Goal: Task Accomplishment & Management: Complete application form

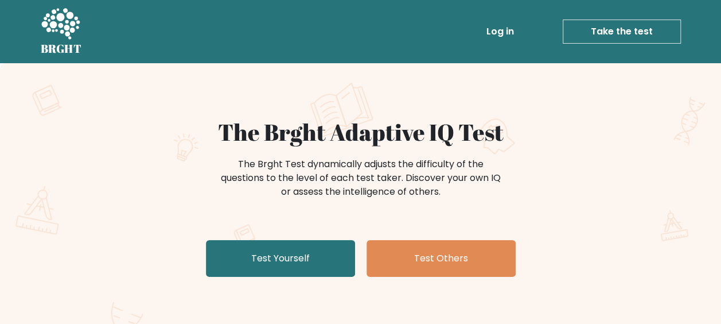
click at [277, 266] on link "Test Yourself" at bounding box center [280, 258] width 149 height 37
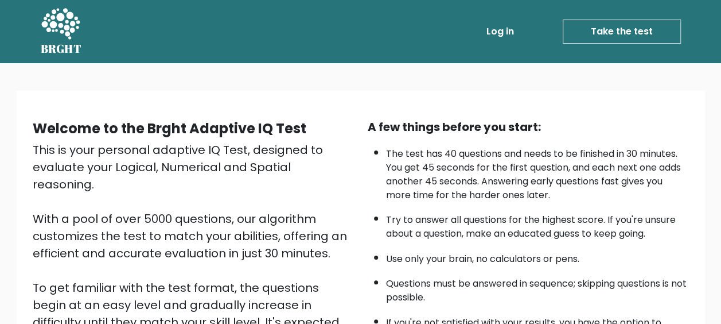
scroll to position [202, 0]
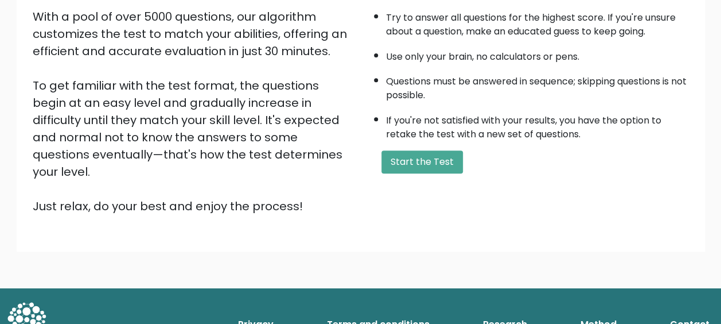
click at [429, 164] on button "Start the Test" at bounding box center [421, 161] width 81 height 23
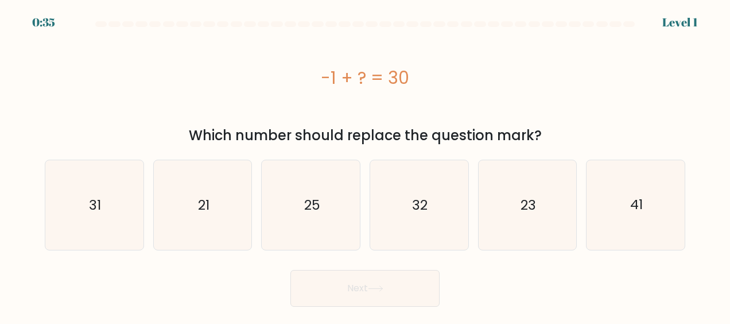
click at [113, 228] on icon "31" at bounding box center [93, 204] width 89 height 89
click at [365, 165] on input "a. 31" at bounding box center [365, 163] width 1 height 3
radio input "true"
click at [358, 296] on button "Next" at bounding box center [364, 288] width 149 height 37
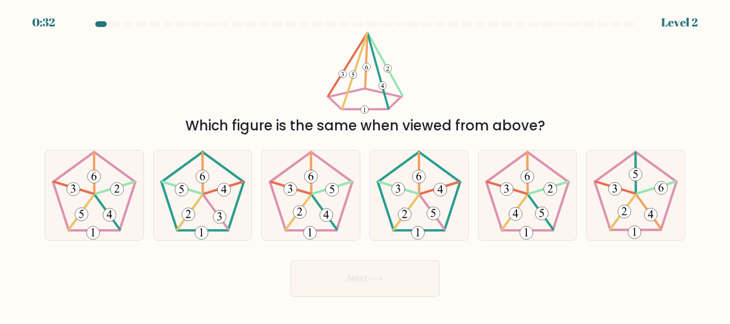
click at [389, 295] on button "Next" at bounding box center [364, 278] width 149 height 37
click at [190, 296] on body "1:17 Level 2" at bounding box center [365, 162] width 730 height 324
click at [114, 209] on 517 at bounding box center [109, 214] width 13 height 13
click at [365, 165] on input "a." at bounding box center [365, 163] width 1 height 3
radio input "true"
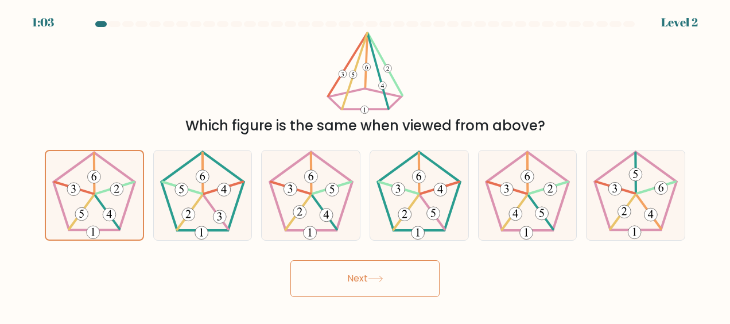
click at [381, 282] on button "Next" at bounding box center [364, 278] width 149 height 37
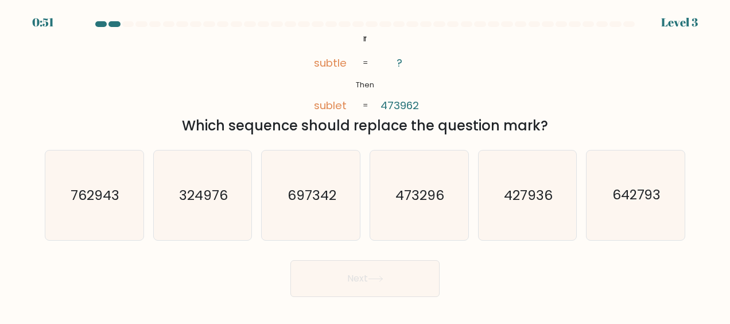
click at [430, 201] on text "473296" at bounding box center [419, 195] width 49 height 18
click at [365, 165] on input "d. 473296" at bounding box center [365, 163] width 1 height 3
radio input "true"
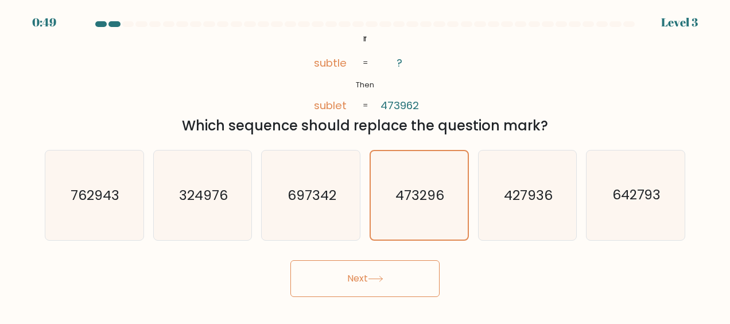
click at [415, 289] on button "Next" at bounding box center [364, 278] width 149 height 37
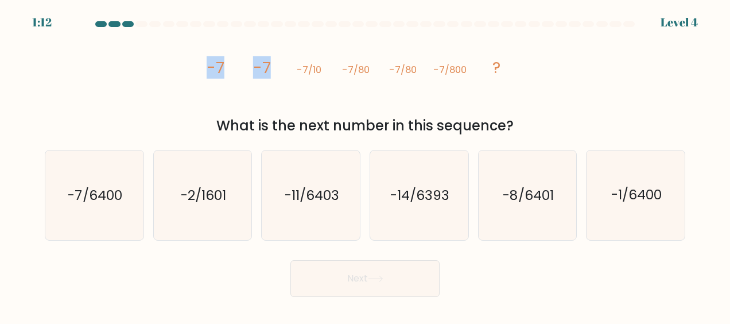
drag, startPoint x: 207, startPoint y: 70, endPoint x: 285, endPoint y: 68, distance: 78.1
click at [285, 68] on icon "image/svg+xml -7 -7 -7/10 -7/80 -7/80 -7/800 ?" at bounding box center [365, 73] width 329 height 82
drag, startPoint x: 285, startPoint y: 68, endPoint x: 254, endPoint y: 69, distance: 30.5
click at [254, 69] on tspan "-7" at bounding box center [262, 67] width 18 height 22
click at [262, 67] on tspan "-7" at bounding box center [262, 67] width 18 height 22
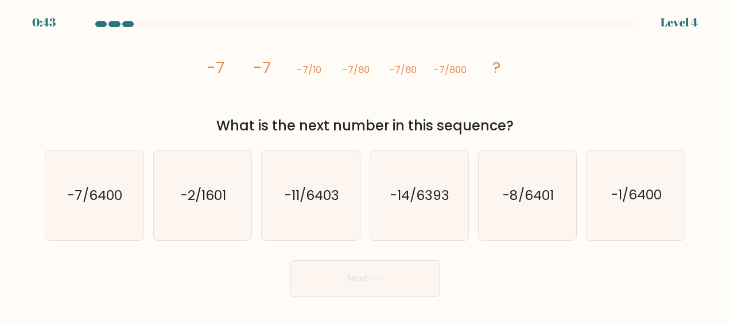
click at [111, 188] on text "-7/6400" at bounding box center [95, 195] width 54 height 18
click at [365, 165] on input "a. -7/6400" at bounding box center [365, 163] width 1 height 3
radio input "true"
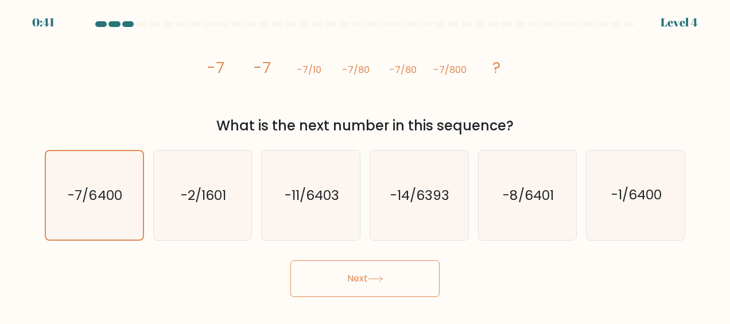
click at [301, 311] on body "0:41 Level 4" at bounding box center [365, 162] width 730 height 324
click at [311, 293] on button "Next" at bounding box center [364, 278] width 149 height 37
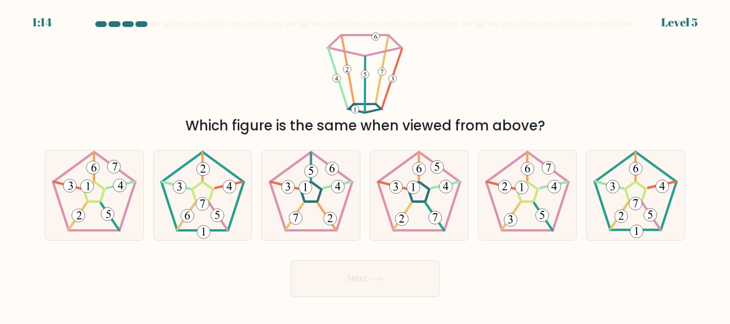
click at [311, 223] on icon at bounding box center [310, 194] width 89 height 89
click at [365, 165] on input "c." at bounding box center [365, 163] width 1 height 3
radio input "true"
click at [389, 290] on button "Next" at bounding box center [364, 278] width 149 height 37
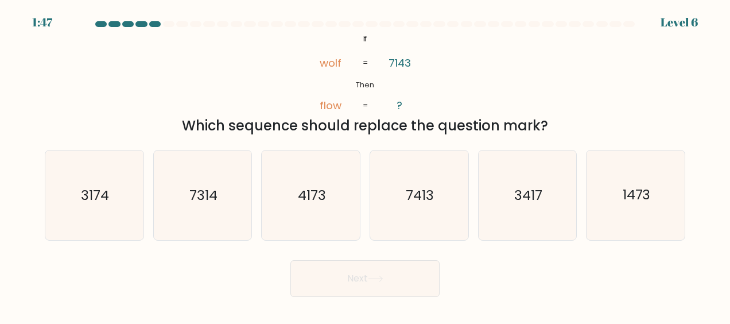
click at [501, 194] on icon "3417" at bounding box center [526, 194] width 89 height 89
click at [365, 165] on input "e. 3417" at bounding box center [365, 163] width 1 height 3
radio input "true"
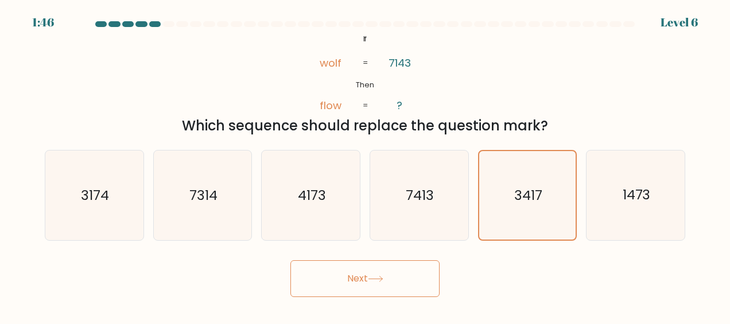
click at [412, 280] on button "Next" at bounding box center [364, 278] width 149 height 37
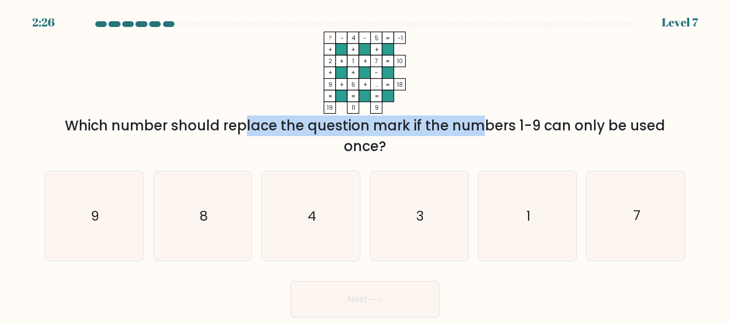
drag, startPoint x: 150, startPoint y: 126, endPoint x: 386, endPoint y: 125, distance: 235.8
click at [386, 125] on div "Which number should replace the question mark if the numbers 1-9 can only be us…" at bounding box center [365, 135] width 626 height 41
click at [386, 126] on div "Which number should replace the question mark if the numbers 1-9 can only be us…" at bounding box center [365, 135] width 626 height 41
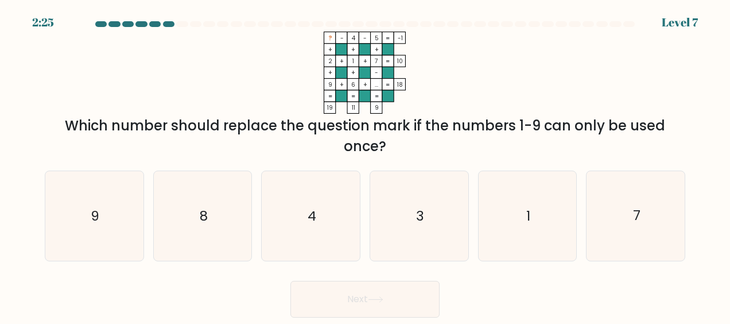
click at [437, 124] on div "Which number should replace the question mark if the numbers 1-9 can only be us…" at bounding box center [365, 135] width 626 height 41
click at [207, 216] on text "8" at bounding box center [204, 216] width 8 height 18
click at [365, 165] on input "b. 8" at bounding box center [365, 163] width 1 height 3
radio input "true"
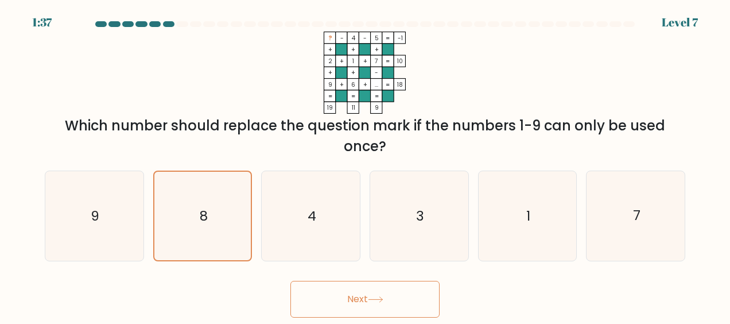
click at [364, 290] on button "Next" at bounding box center [364, 299] width 149 height 37
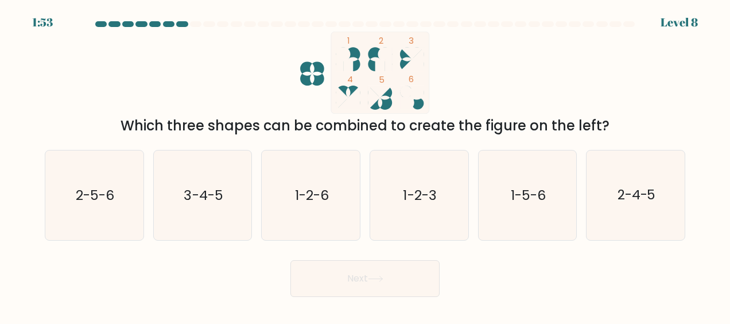
click at [175, 220] on icon "3-4-5" at bounding box center [202, 194] width 89 height 89
click at [365, 165] on input "b. 3-4-5" at bounding box center [365, 163] width 1 height 3
radio input "true"
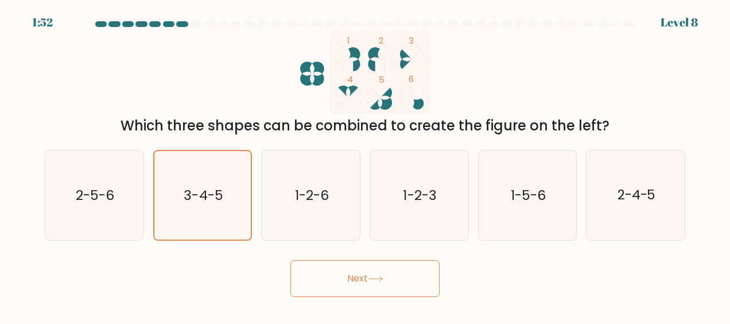
click at [341, 275] on button "Next" at bounding box center [364, 278] width 149 height 37
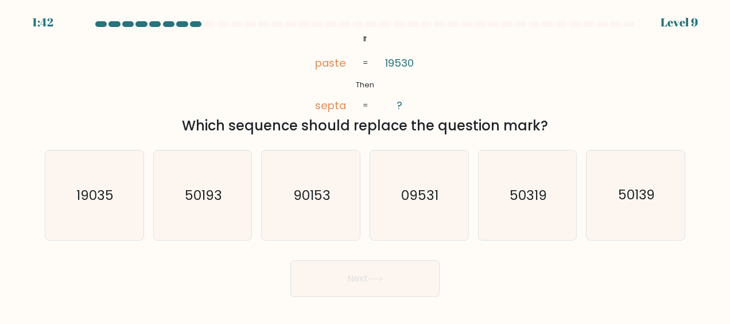
click at [657, 191] on icon "50139" at bounding box center [635, 194] width 89 height 89
click at [365, 165] on input "f. 50139" at bounding box center [365, 163] width 1 height 3
radio input "true"
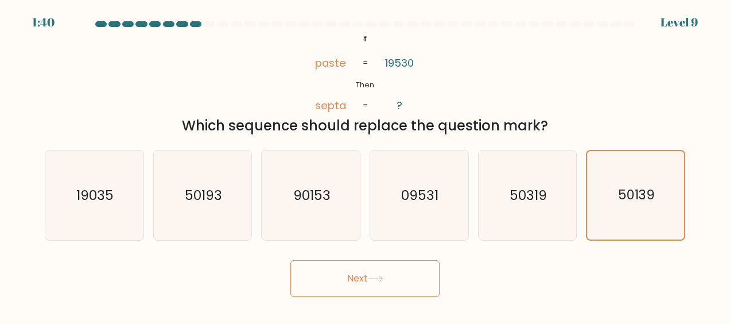
click at [404, 293] on button "Next" at bounding box center [364, 278] width 149 height 37
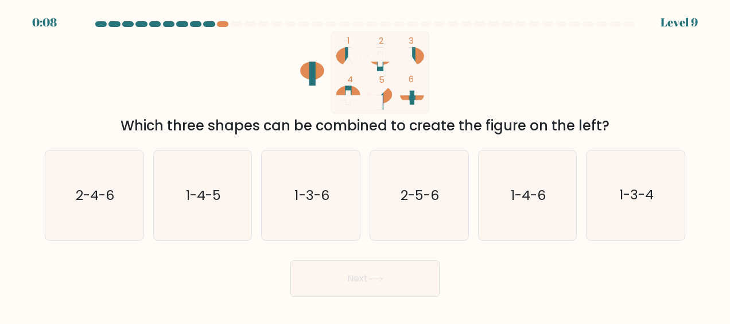
click at [98, 188] on text "2-4-6" at bounding box center [95, 195] width 38 height 18
click at [365, 165] on input "a. 2-4-6" at bounding box center [365, 163] width 1 height 3
radio input "true"
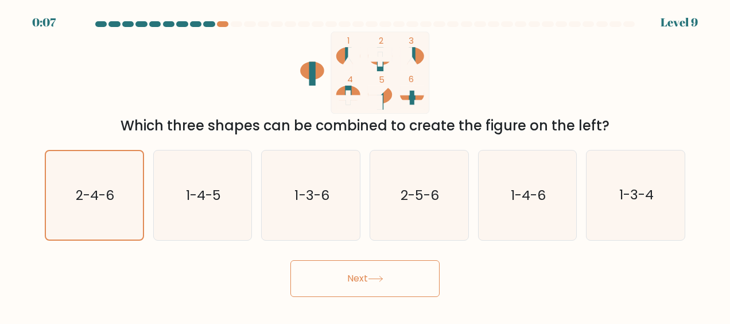
click at [404, 270] on button "Next" at bounding box center [364, 278] width 149 height 37
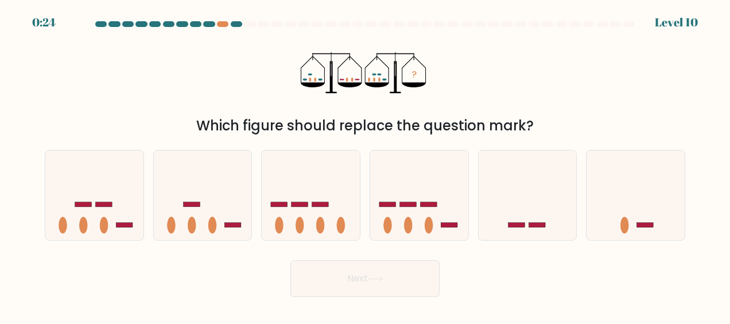
click at [194, 204] on rect at bounding box center [192, 204] width 17 height 5
click at [365, 165] on input "b." at bounding box center [365, 163] width 1 height 3
radio input "true"
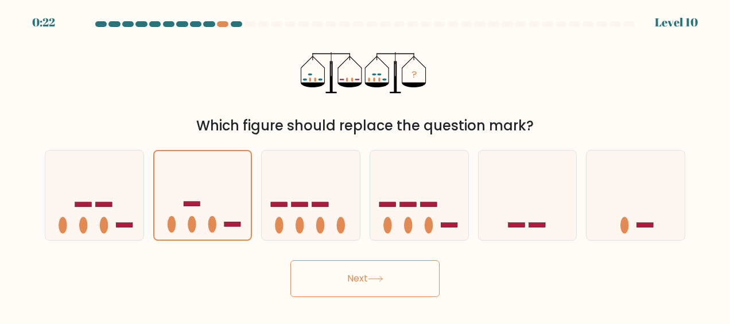
click at [389, 282] on button "Next" at bounding box center [364, 278] width 149 height 37
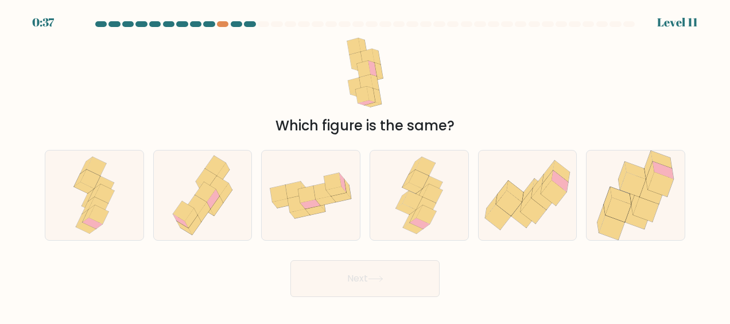
click at [449, 215] on div at bounding box center [418, 195] width 99 height 91
click at [365, 165] on input "d." at bounding box center [365, 163] width 1 height 3
radio input "true"
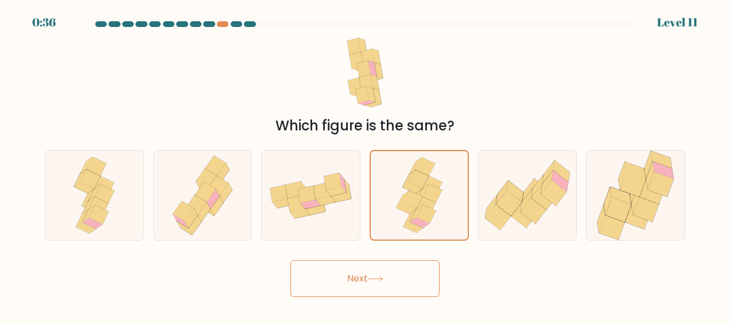
click at [416, 275] on button "Next" at bounding box center [364, 278] width 149 height 37
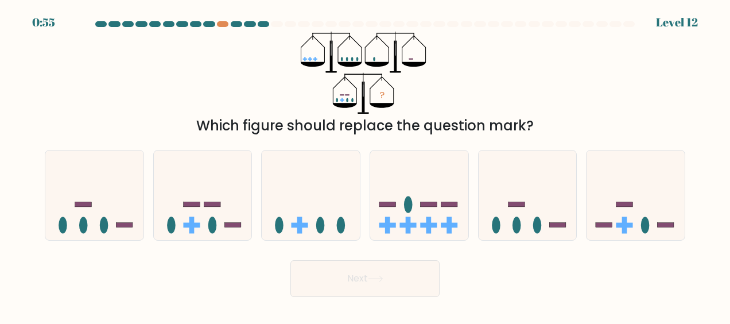
click at [207, 203] on rect at bounding box center [212, 204] width 17 height 5
click at [365, 165] on input "b." at bounding box center [365, 163] width 1 height 3
radio input "true"
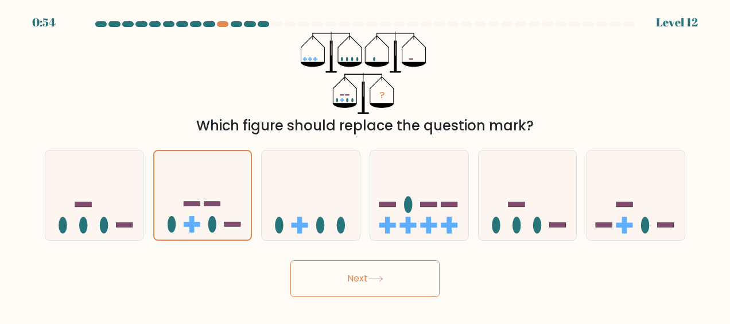
click at [377, 292] on button "Next" at bounding box center [364, 278] width 149 height 37
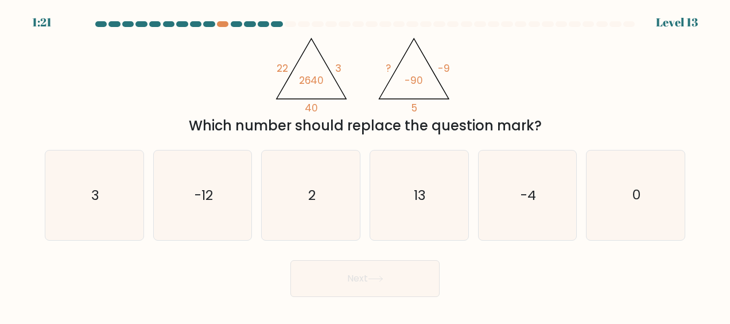
click at [324, 192] on icon "2" at bounding box center [310, 194] width 89 height 89
click at [365, 165] on input "c. 2" at bounding box center [365, 163] width 1 height 3
radio input "true"
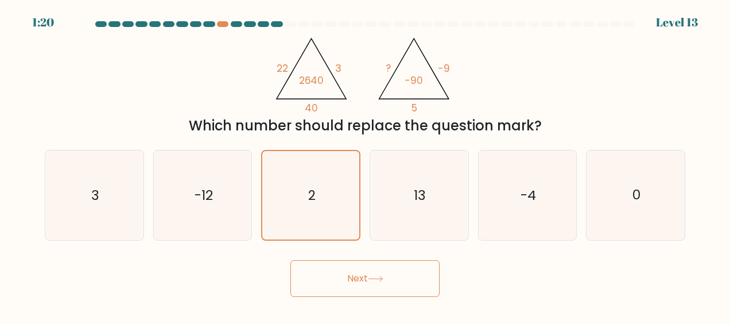
click at [408, 285] on button "Next" at bounding box center [364, 278] width 149 height 37
